Goal: Information Seeking & Learning: Find specific fact

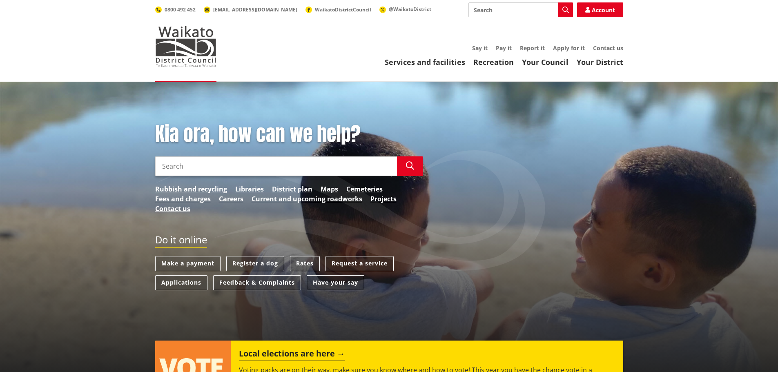
drag, startPoint x: 189, startPoint y: 169, endPoint x: 185, endPoint y: 165, distance: 6.6
click at [186, 167] on input "Search" at bounding box center [276, 166] width 242 height 20
type input "weight of bridges"
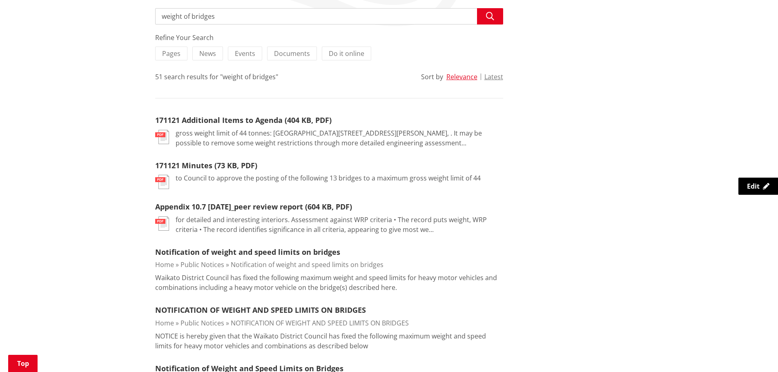
scroll to position [163, 0]
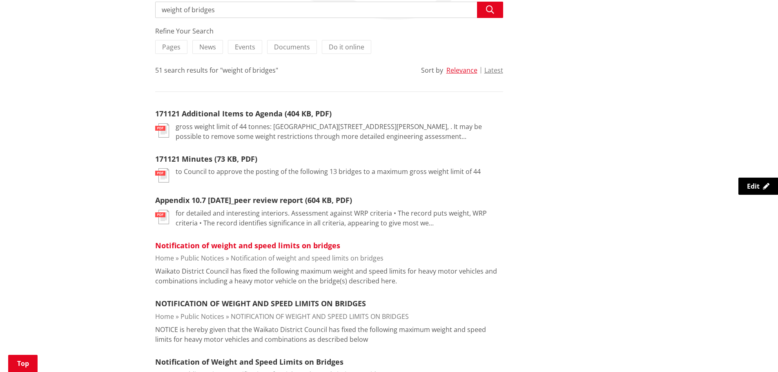
click at [238, 248] on link "Notification of weight and speed limits on bridges" at bounding box center [247, 246] width 185 height 10
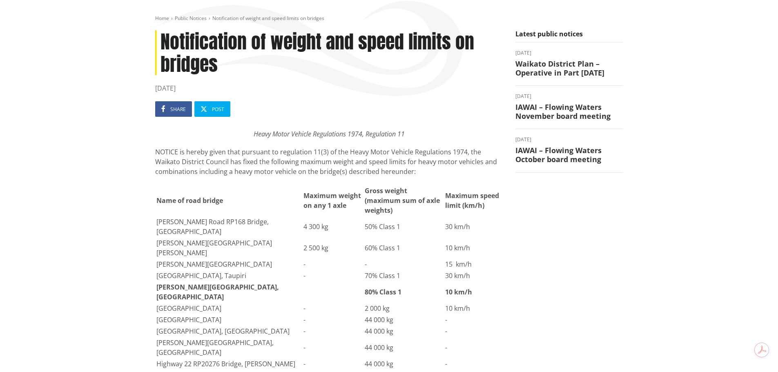
scroll to position [82, 0]
